Goal: Check status: Check status

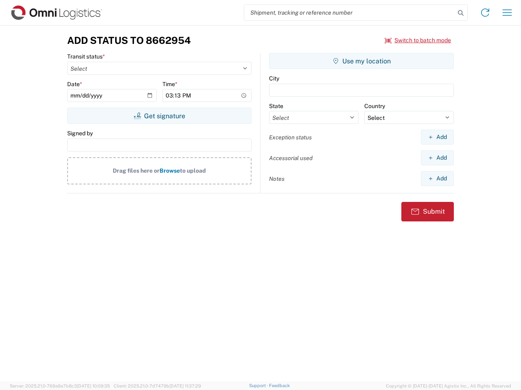
click at [349, 13] on input "search" at bounding box center [349, 12] width 211 height 15
click at [460, 13] on icon at bounding box center [460, 12] width 11 height 11
click at [485, 13] on icon at bounding box center [484, 12] width 13 height 13
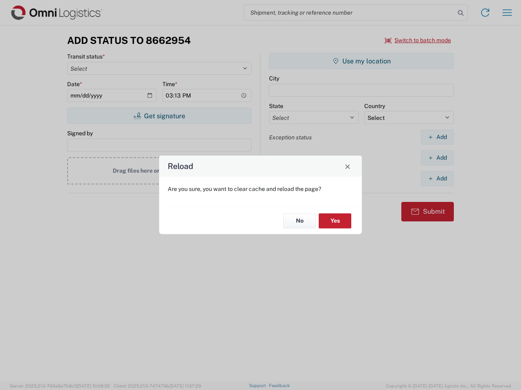
click at [507, 13] on div "Reload Are you sure, you want to clear cache and reload the page? No Yes" at bounding box center [260, 195] width 521 height 390
click at [418, 40] on div "Reload Are you sure, you want to clear cache and reload the page? No Yes" at bounding box center [260, 195] width 521 height 390
click at [159, 116] on div "Reload Are you sure, you want to clear cache and reload the page? No Yes" at bounding box center [260, 195] width 521 height 390
click at [361, 61] on div "Reload Are you sure, you want to clear cache and reload the page? No Yes" at bounding box center [260, 195] width 521 height 390
click at [437, 137] on div "Reload Are you sure, you want to clear cache and reload the page? No Yes" at bounding box center [260, 195] width 521 height 390
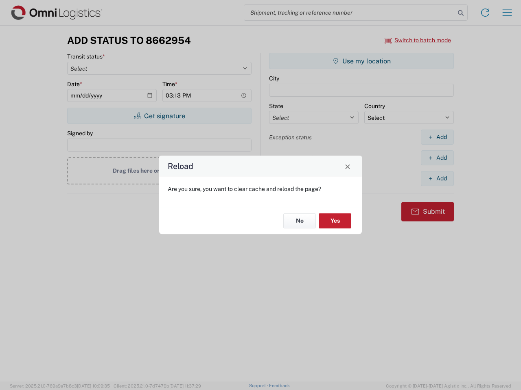
click at [437, 158] on div "Reload Are you sure, you want to clear cache and reload the page? No Yes" at bounding box center [260, 195] width 521 height 390
click at [437, 179] on div "Reload Are you sure, you want to clear cache and reload the page? No Yes" at bounding box center [260, 195] width 521 height 390
